Goal: Navigation & Orientation: Go to known website

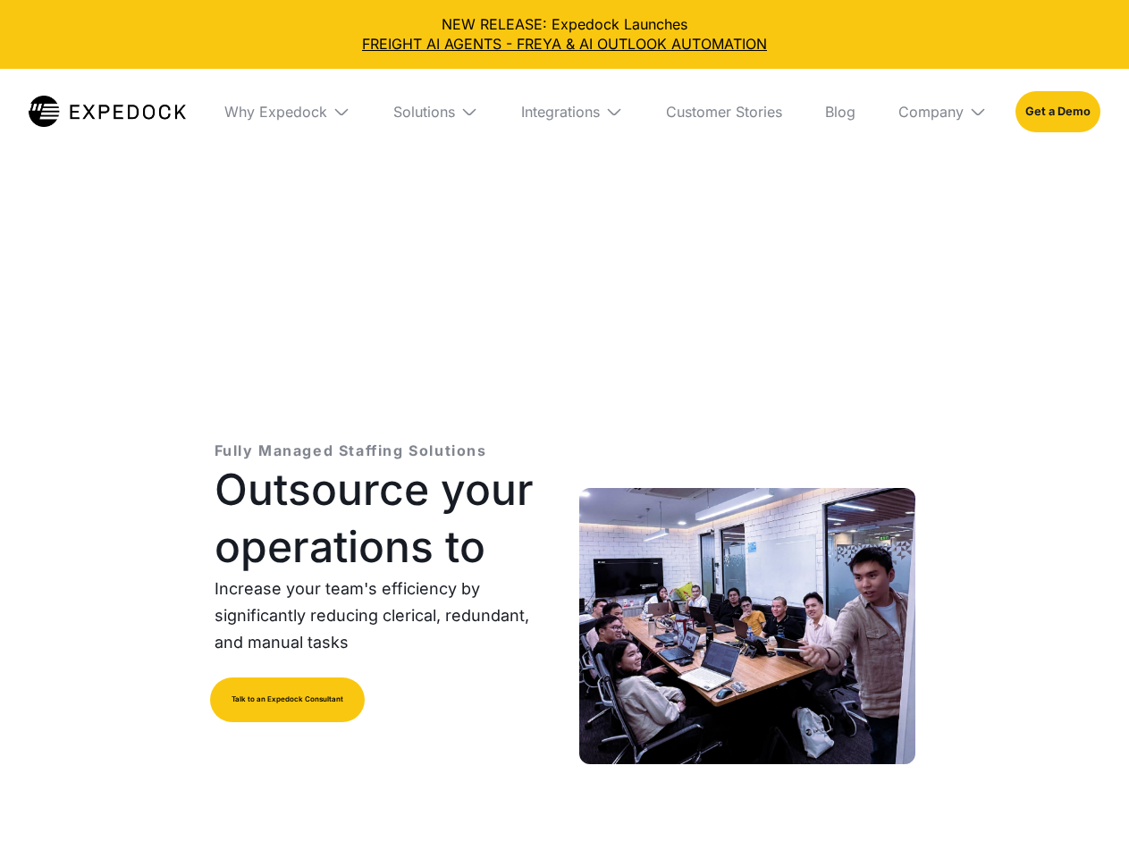
select select
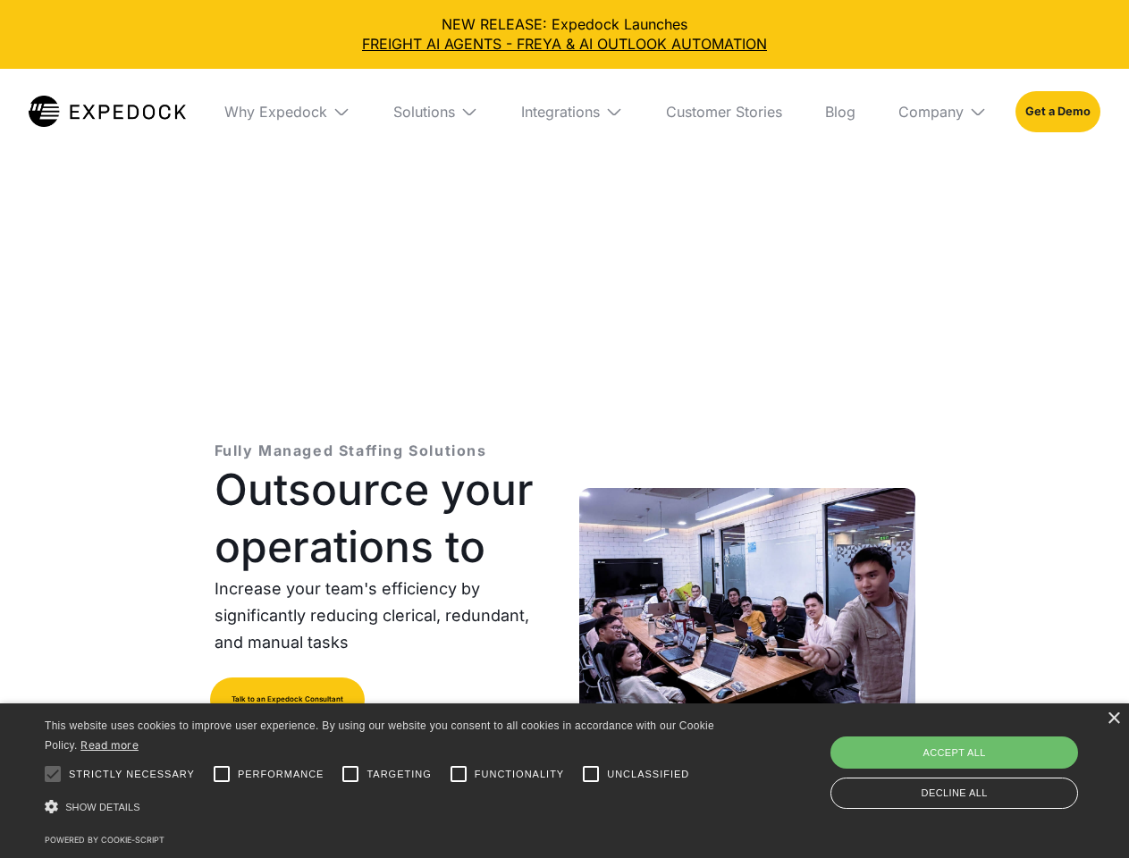
click at [564, 112] on div "Integrations" at bounding box center [560, 112] width 79 height 18
click at [287, 112] on div "Why Expedock" at bounding box center [275, 112] width 103 height 18
click at [435, 112] on div "Solutions" at bounding box center [409, 112] width 62 height 18
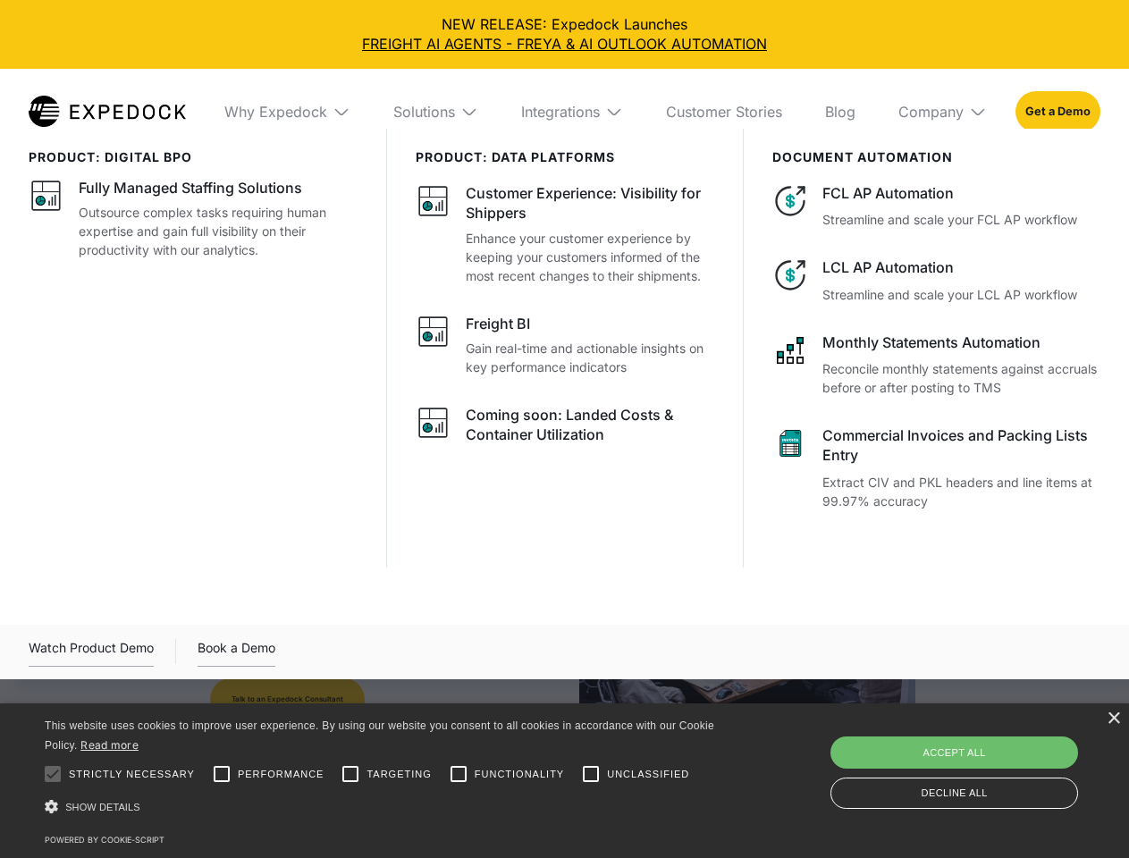
click at [572, 112] on div "Integrations" at bounding box center [560, 112] width 79 height 18
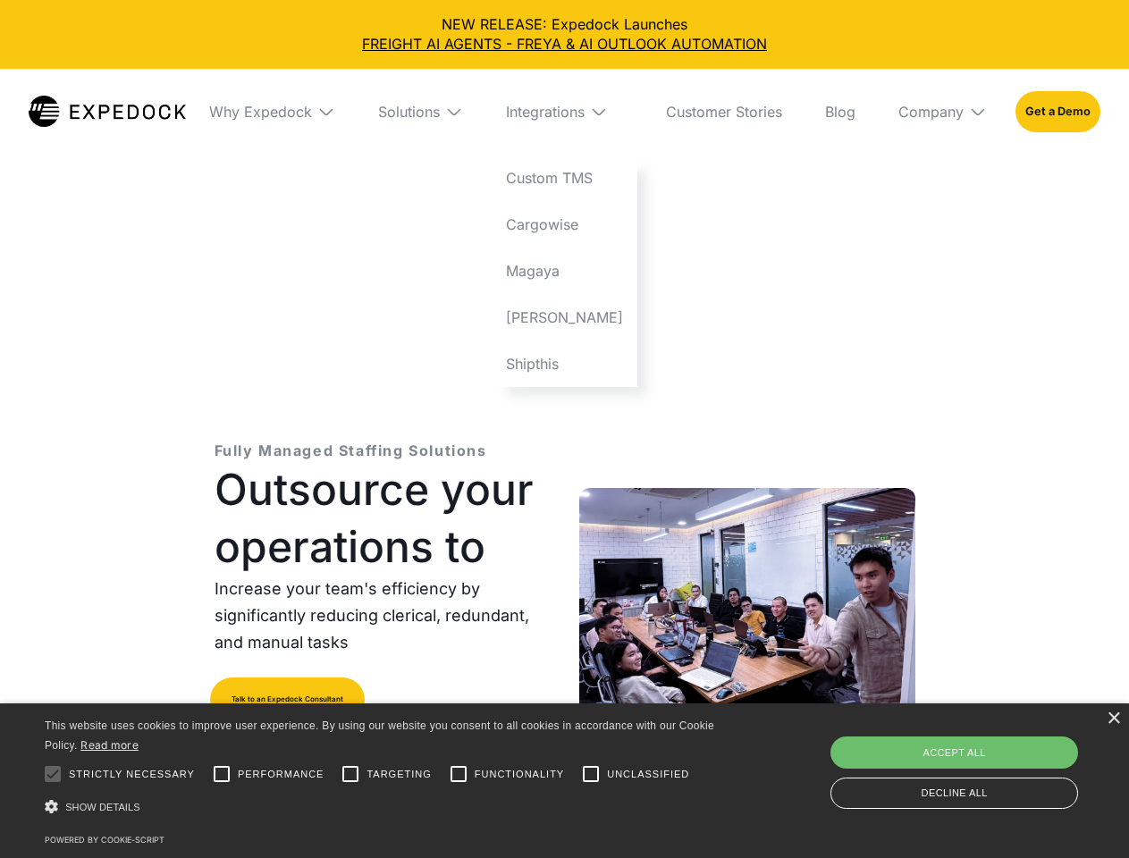
click at [942, 112] on div "Company" at bounding box center [931, 112] width 65 height 18
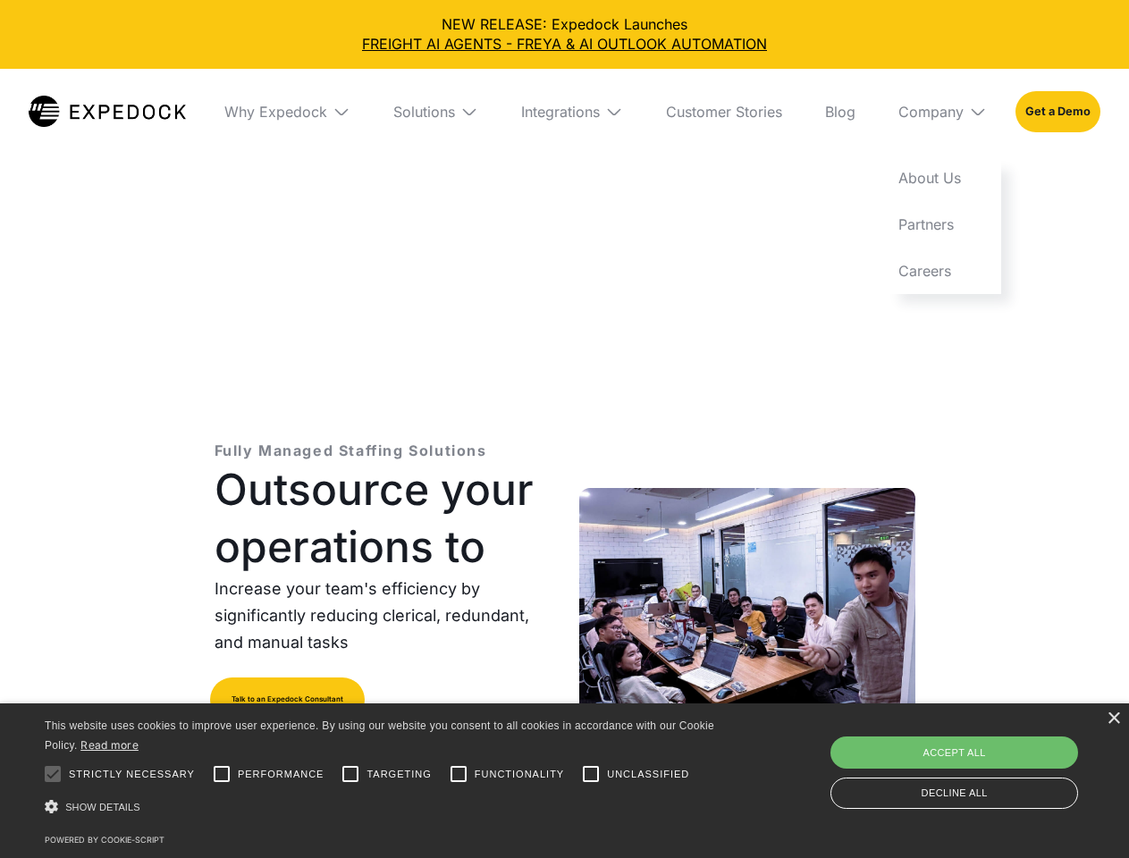
click at [53, 774] on div at bounding box center [53, 774] width 36 height 36
click at [222, 774] on input "Performance" at bounding box center [222, 774] width 36 height 36
checkbox input "true"
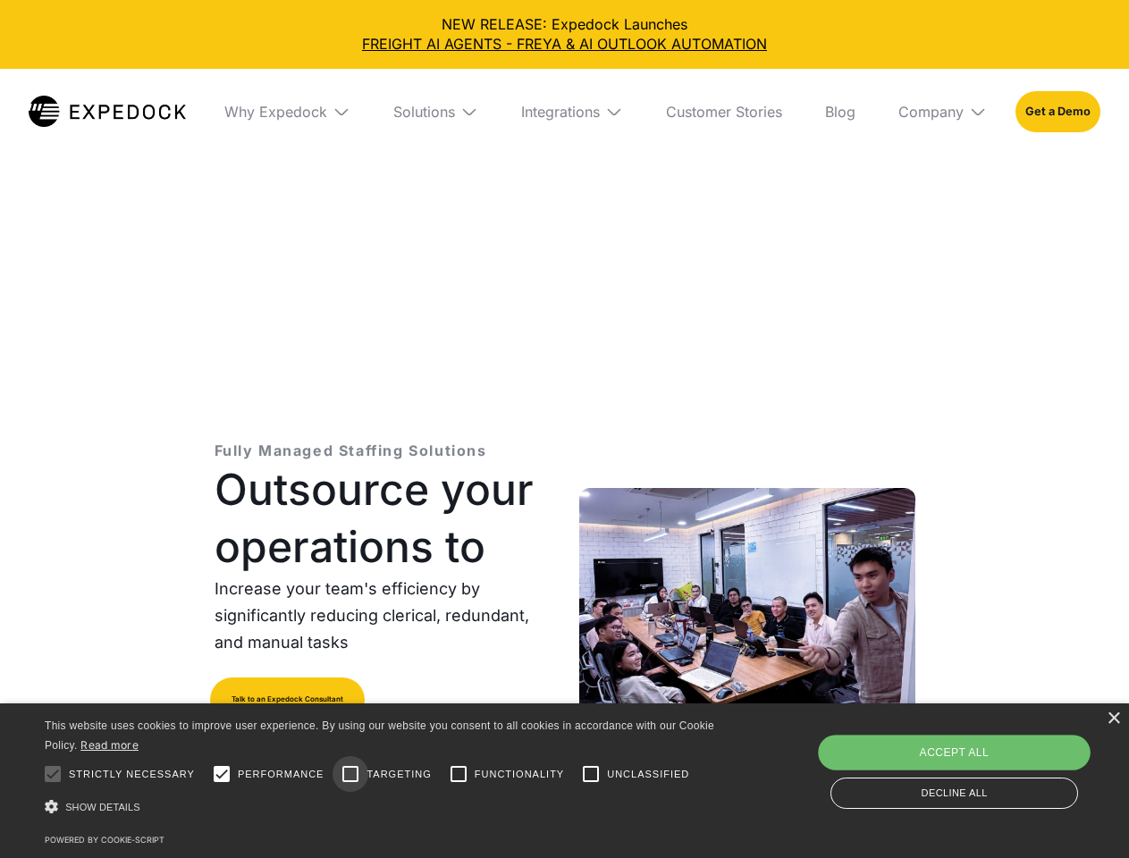
click at [351, 774] on input "Targeting" at bounding box center [351, 774] width 36 height 36
checkbox input "true"
click at [459, 774] on input "Functionality" at bounding box center [459, 774] width 36 height 36
checkbox input "true"
click at [591, 774] on input "Unclassified" at bounding box center [591, 774] width 36 height 36
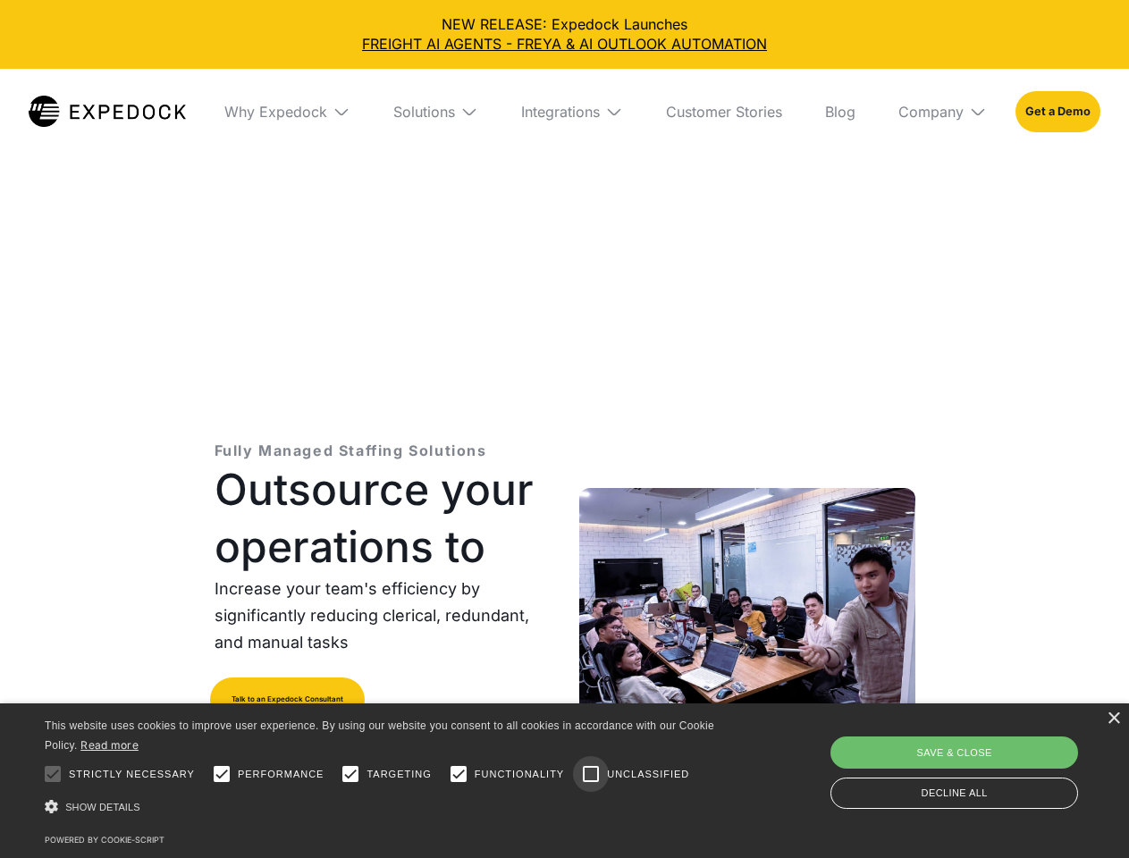
checkbox input "true"
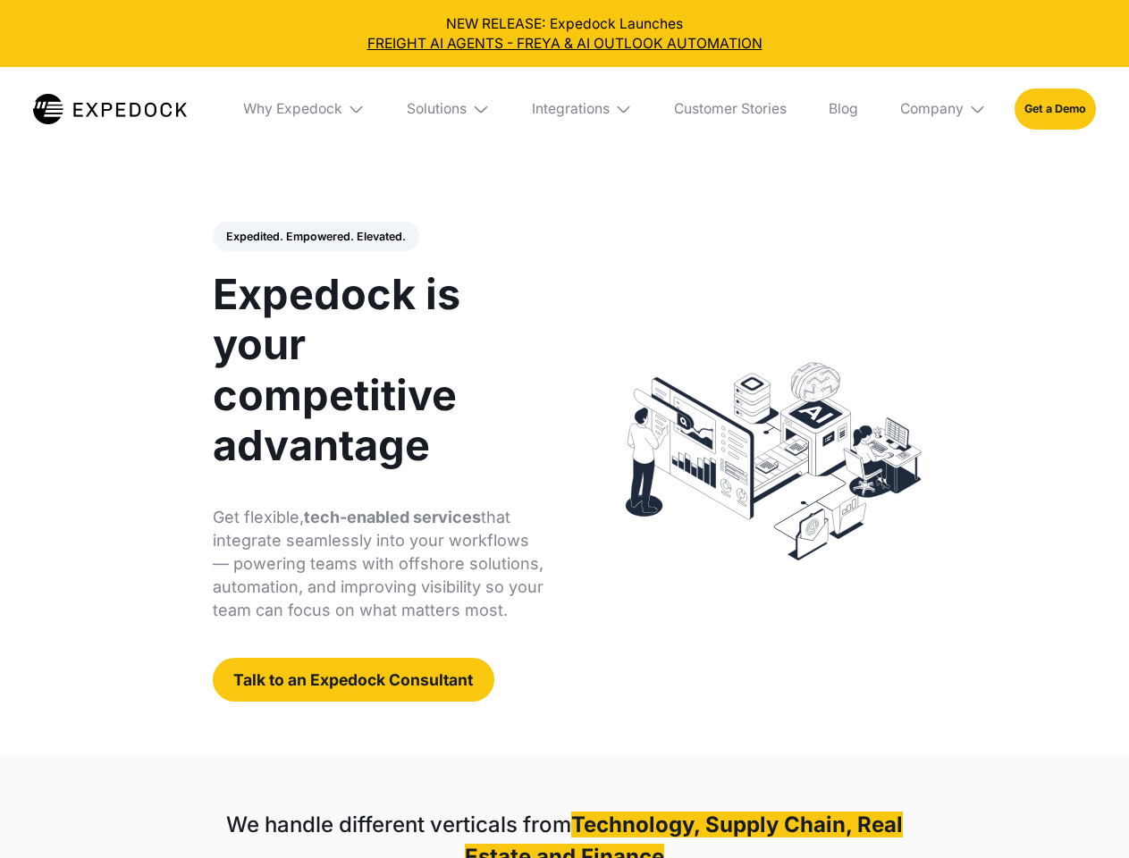
select select
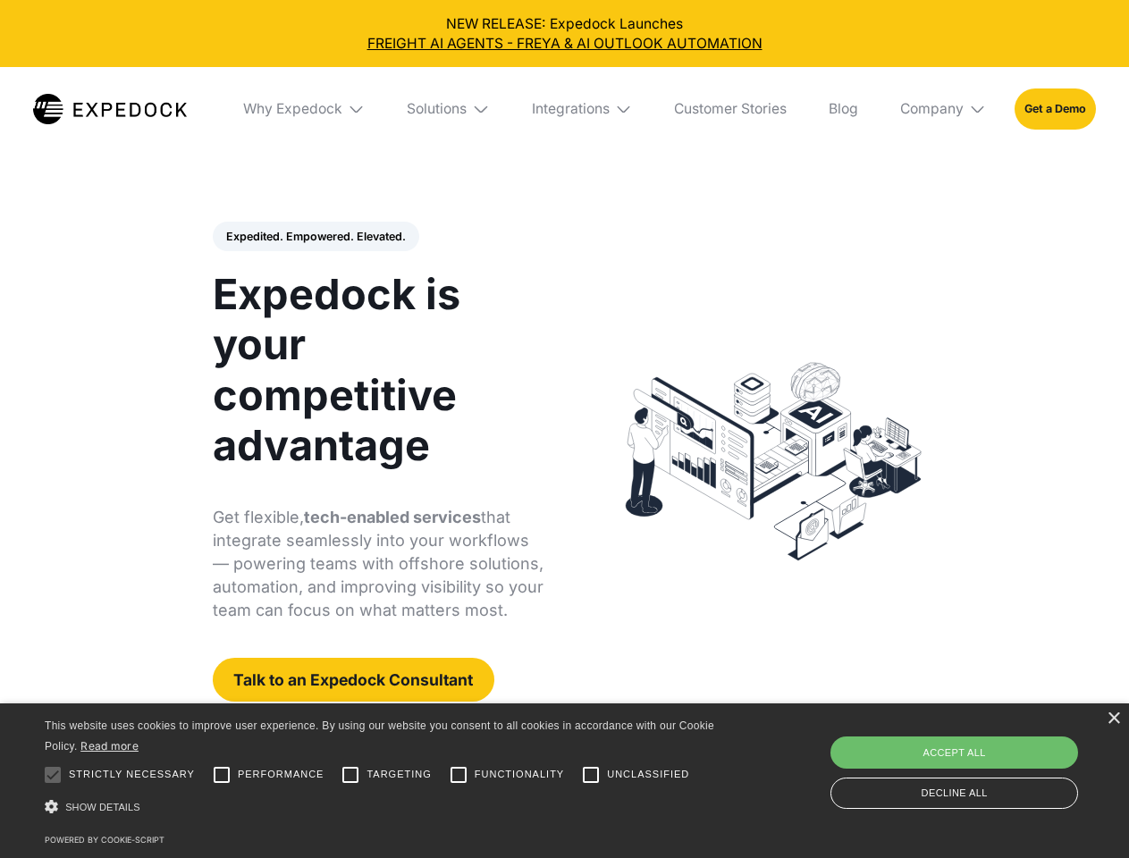
click at [564, 109] on div "Integrations" at bounding box center [571, 109] width 78 height 18
click at [305, 109] on div "Why Expedock" at bounding box center [277, 109] width 99 height 18
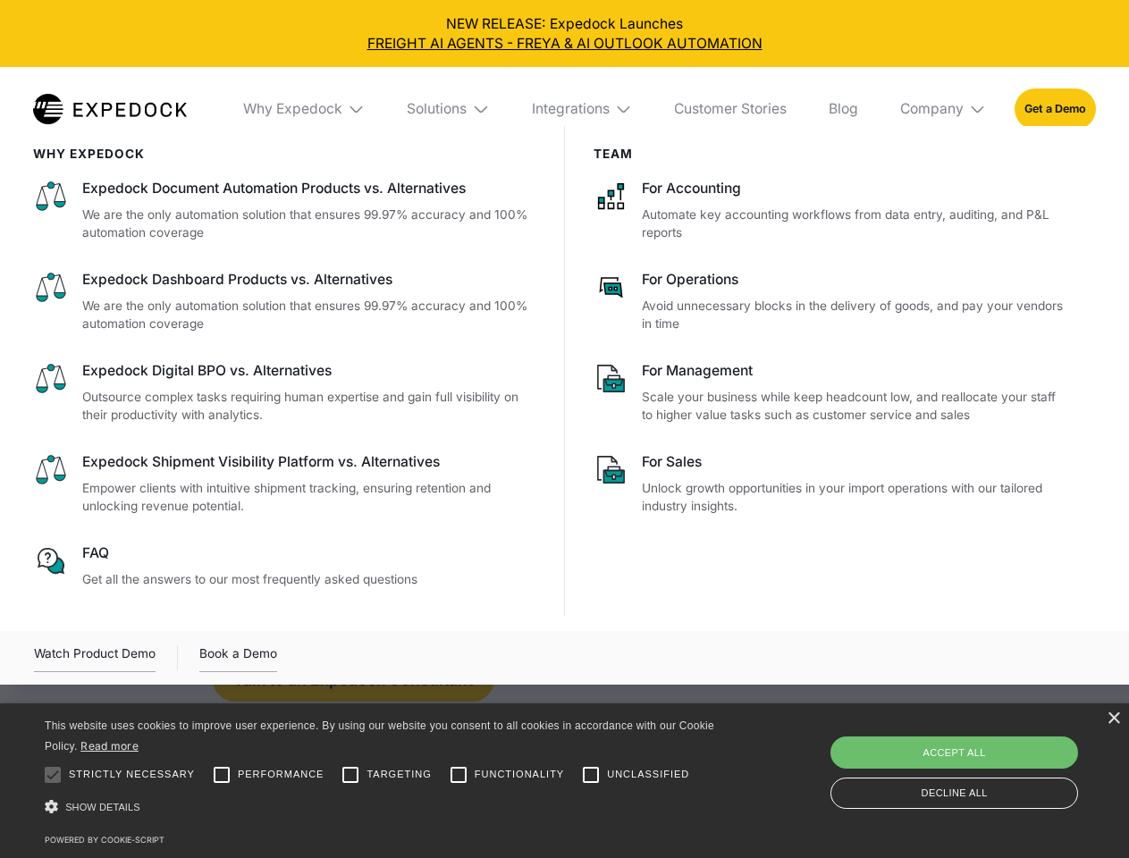
click at [450, 109] on div "Solutions" at bounding box center [437, 109] width 60 height 18
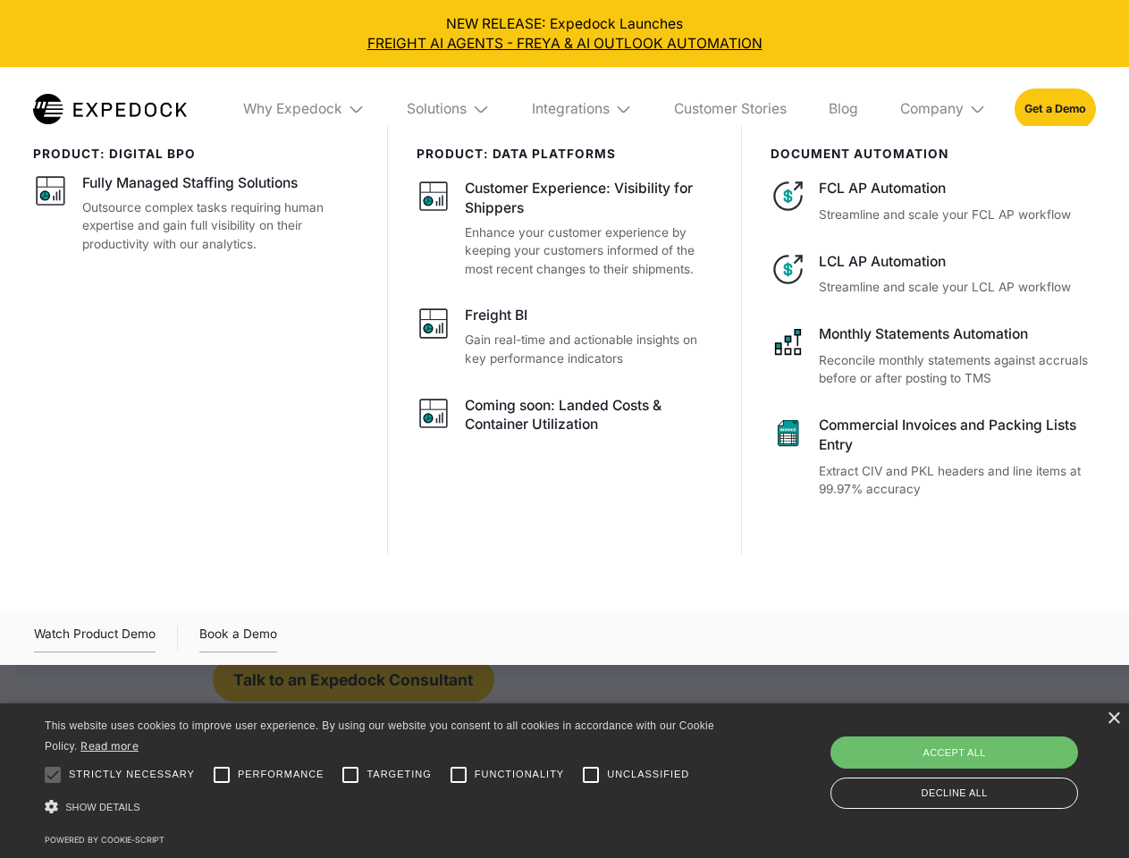
click at [583, 109] on div "Integrations" at bounding box center [571, 109] width 78 height 18
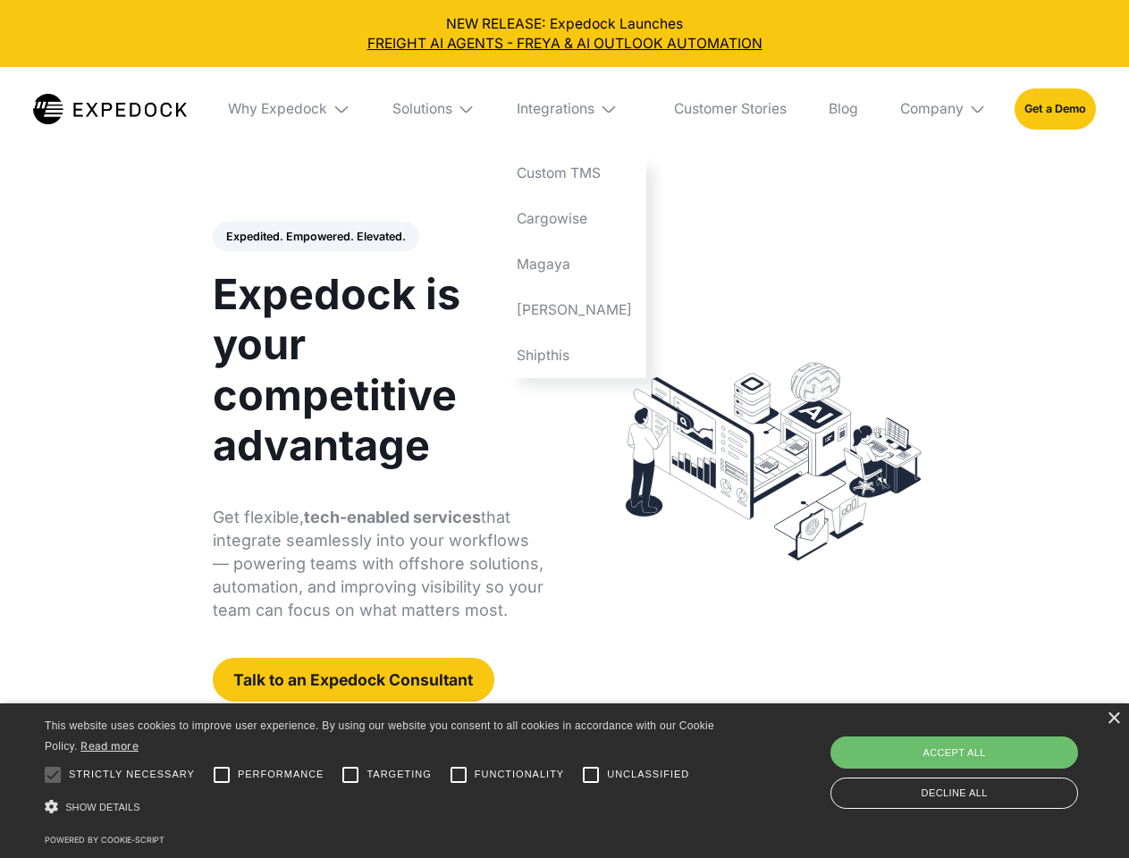
click at [944, 109] on div "Company" at bounding box center [931, 109] width 63 height 18
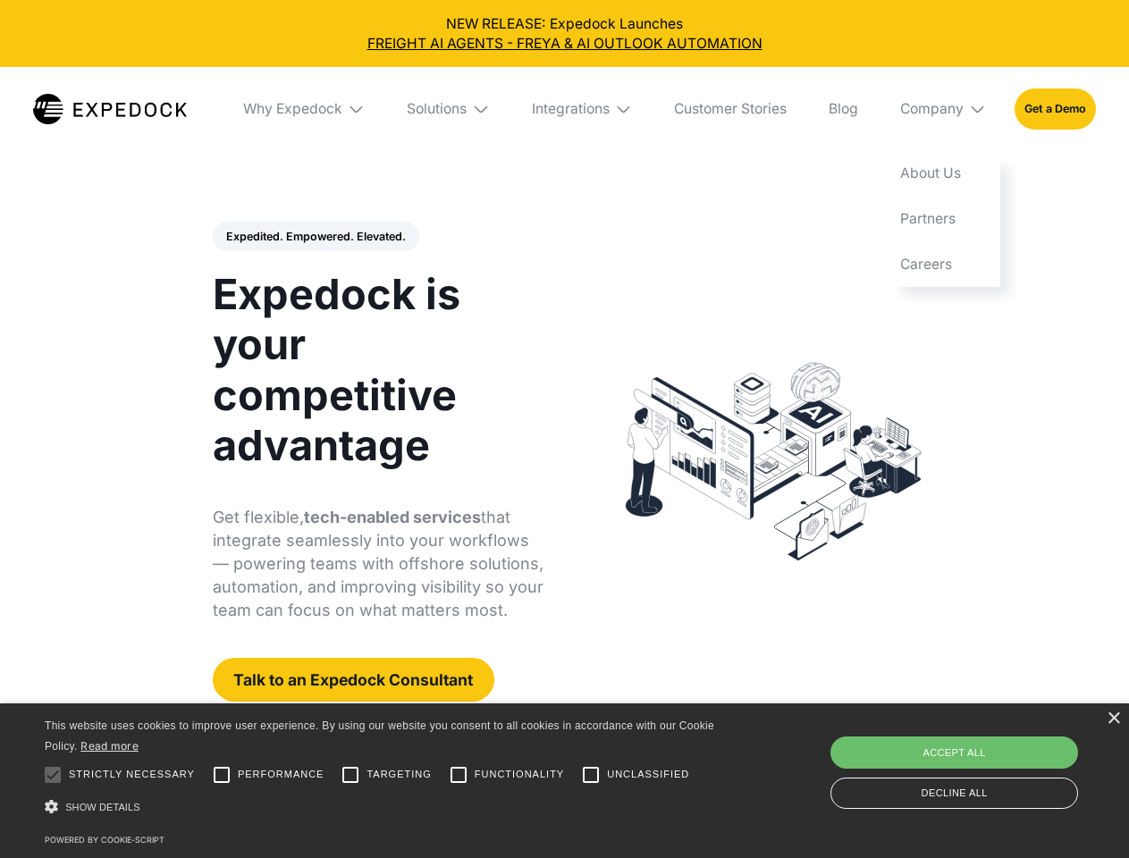
click at [315, 237] on div "Expedited. Empowered. Elevated. Automate Freight Document Extraction at 99.97% …" at bounding box center [379, 462] width 332 height 481
click at [53, 775] on div at bounding box center [53, 775] width 36 height 36
click at [222, 775] on input "Performance" at bounding box center [222, 775] width 36 height 36
checkbox input "true"
click at [351, 775] on input "Targeting" at bounding box center [351, 775] width 36 height 36
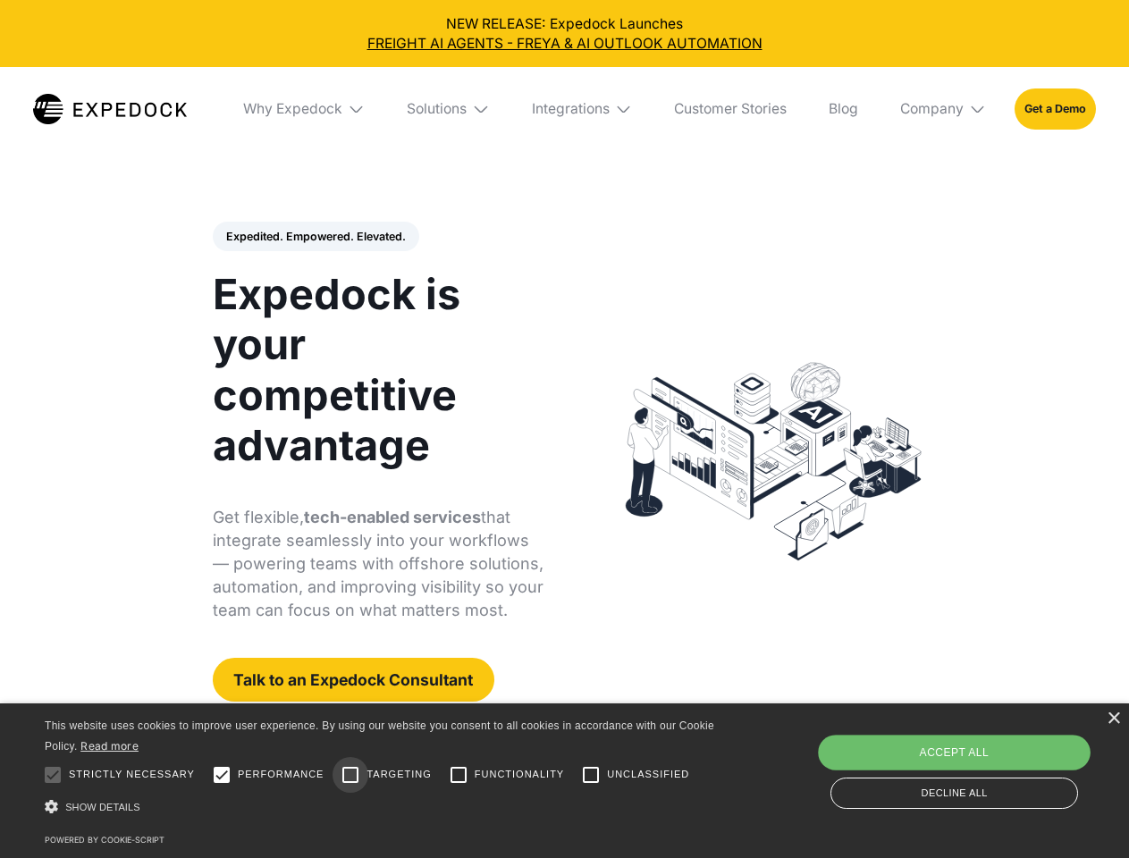
checkbox input "true"
click at [459, 775] on input "Functionality" at bounding box center [459, 775] width 36 height 36
checkbox input "true"
